Goal: Transaction & Acquisition: Purchase product/service

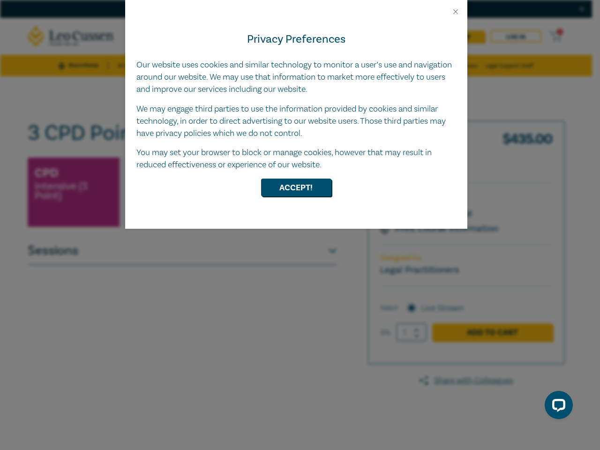
click at [300, 225] on div "Privacy Preferences Our website uses cookies and similar technology to monitor …" at bounding box center [296, 122] width 342 height 213
click at [455, 12] on button "Close" at bounding box center [455, 11] width 8 height 8
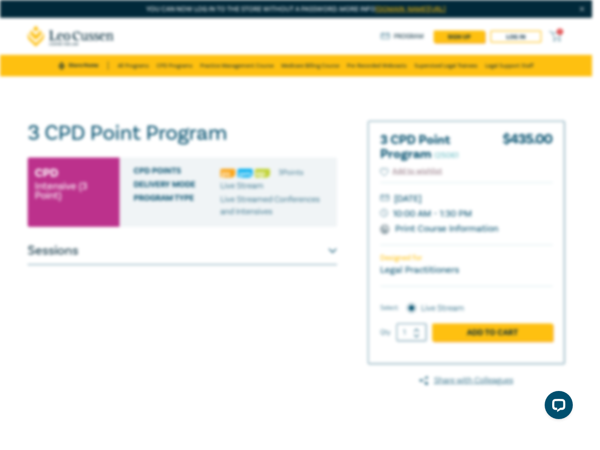
click at [296, 173] on button "Accept!" at bounding box center [296, 164] width 70 height 18
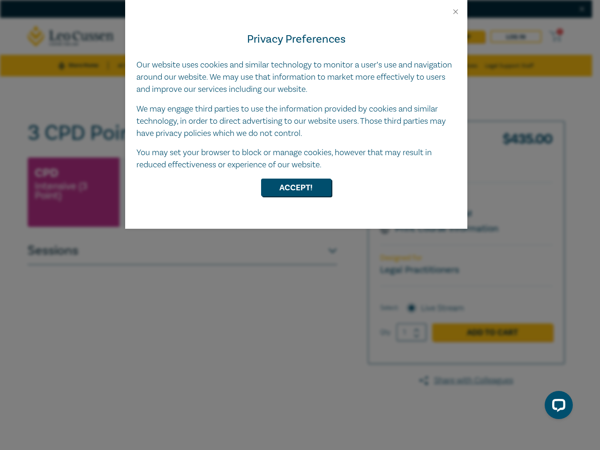
click at [300, 225] on div "Privacy Preferences Our website uses cookies and similar technology to monitor …" at bounding box center [296, 122] width 342 height 213
click at [455, 12] on button "Close" at bounding box center [455, 11] width 8 height 8
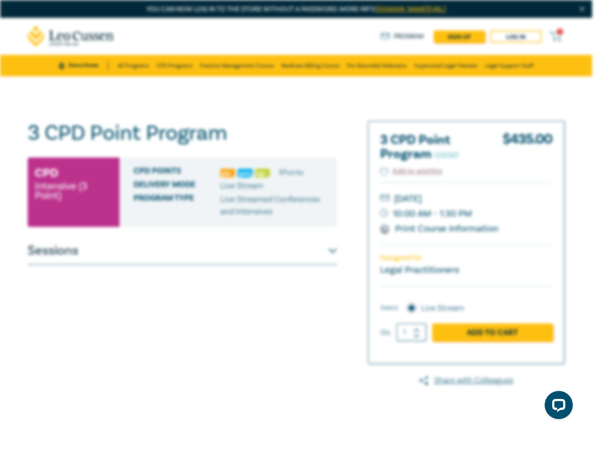
click at [296, 173] on button "Accept!" at bounding box center [296, 164] width 70 height 18
